Goal: Task Accomplishment & Management: Manage account settings

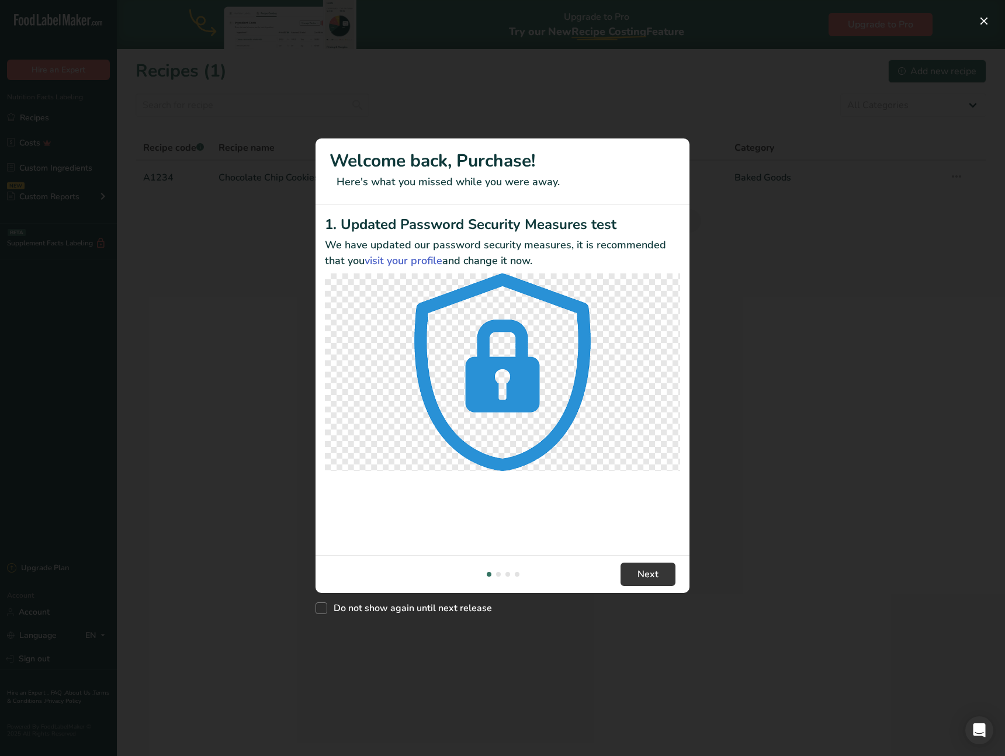
click at [686, 695] on div "New Features" at bounding box center [502, 378] width 1005 height 756
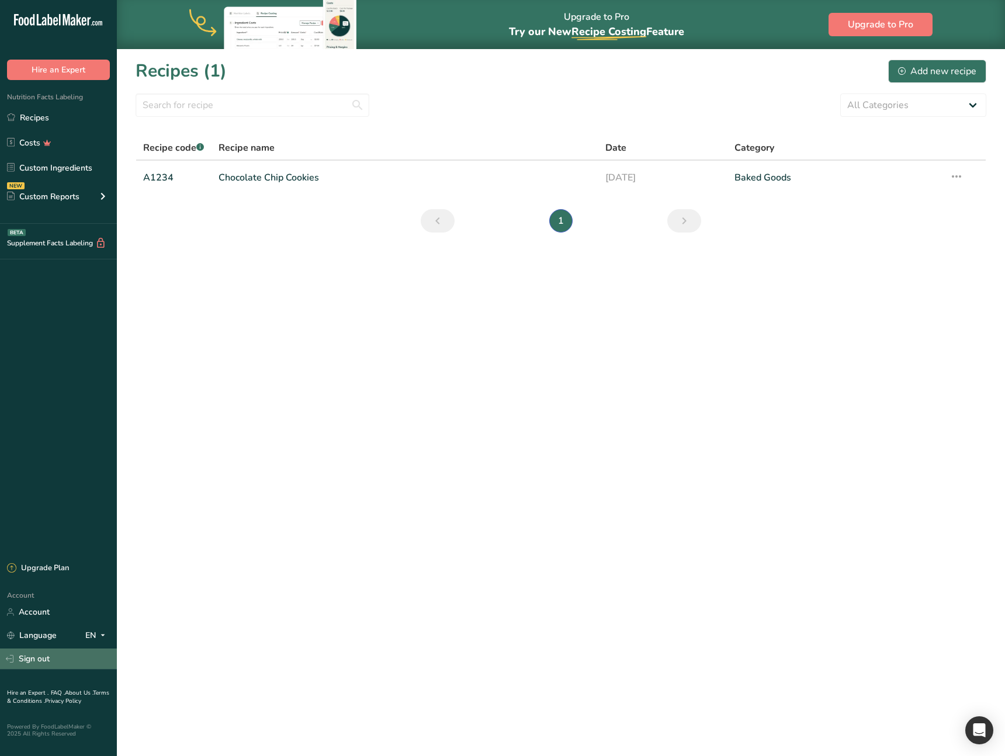
click at [65, 651] on link "Sign out" at bounding box center [58, 658] width 117 height 20
click at [234, 512] on main "Upgrade to Pro Try our New Recipe Costing .a-29{fill:none;stroke-linecap:round;…" at bounding box center [502, 378] width 1005 height 756
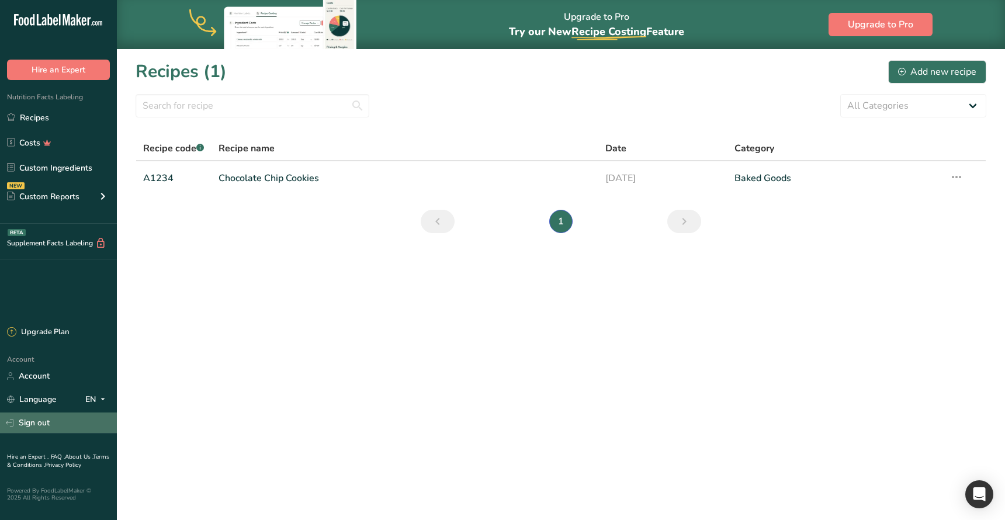
click at [50, 413] on link "Sign out" at bounding box center [58, 422] width 117 height 20
click at [299, 346] on main "Upgrade to Pro Try our New Recipe Costing .a-29{fill:none;stroke-linecap:round;…" at bounding box center [502, 260] width 1005 height 520
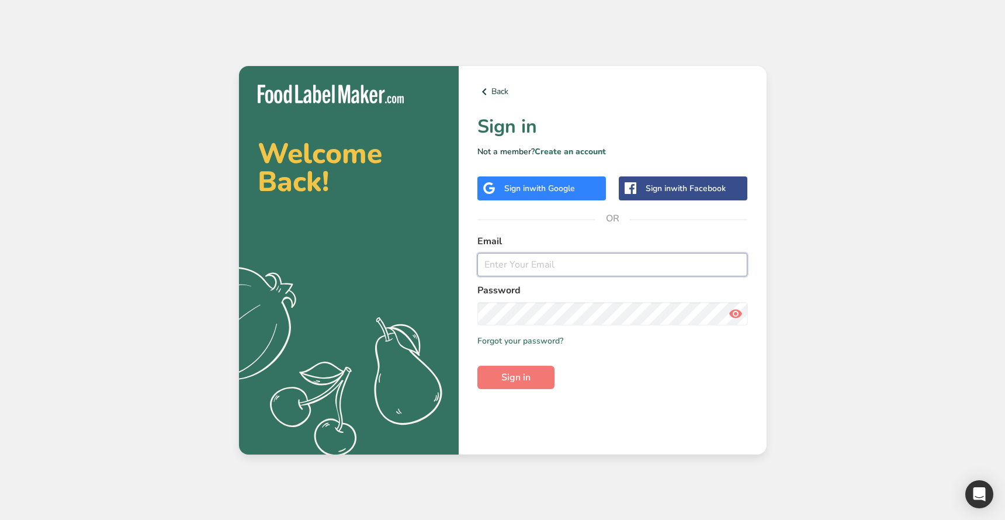
click at [560, 259] on input "email" at bounding box center [612, 264] width 270 height 23
type input "[EMAIL_ADDRESS][DOMAIN_NAME]"
click at [536, 372] on button "Sign in" at bounding box center [515, 377] width 77 height 23
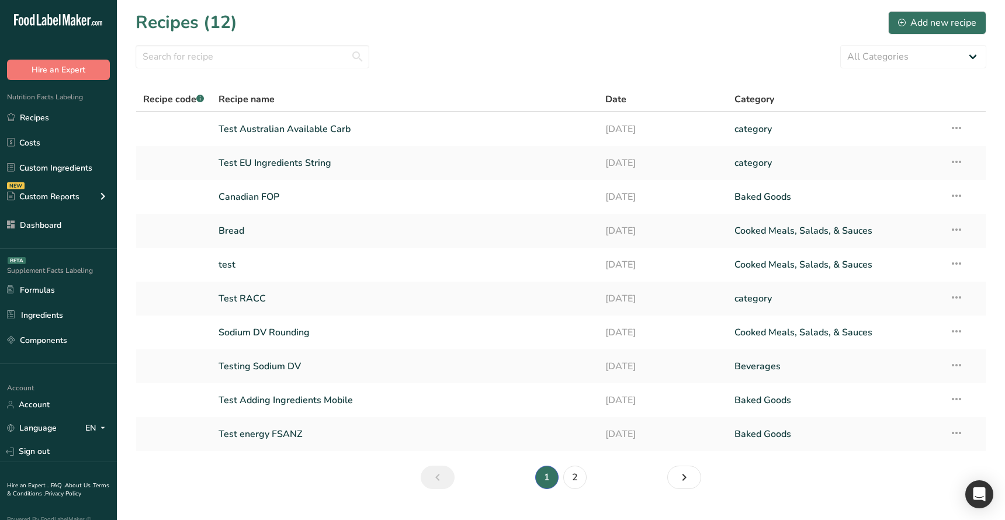
click at [287, 489] on section "Recipes (12) Add new recipe All Categories Baked Goods [GEOGRAPHIC_DATA] catego…" at bounding box center [561, 254] width 888 height 508
